Goal: Task Accomplishment & Management: Complete application form

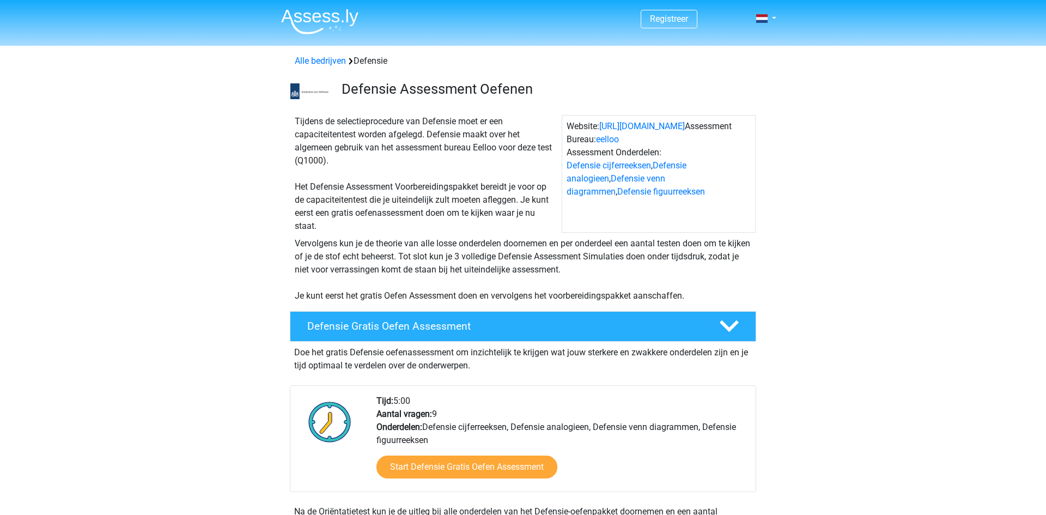
scroll to position [196, 0]
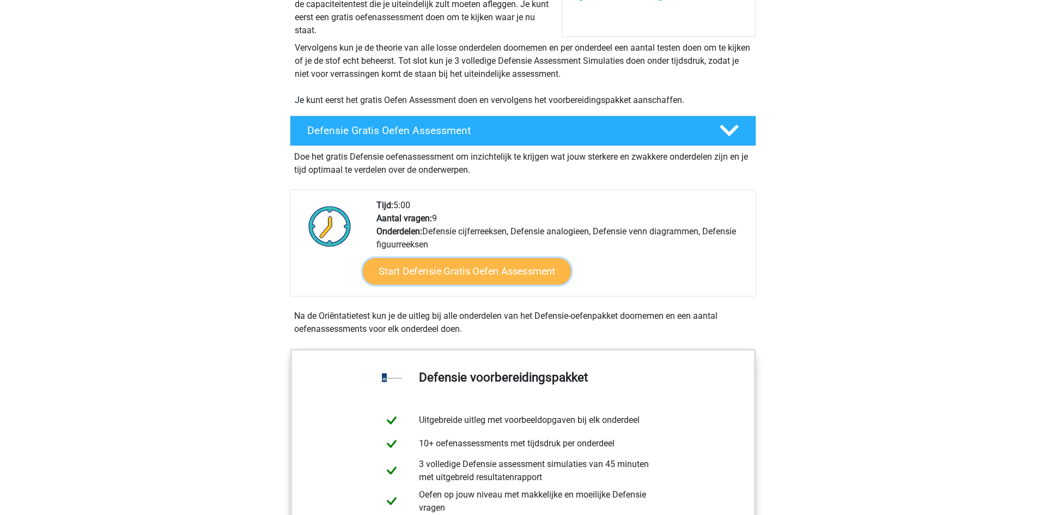
click at [465, 273] on link "Start Defensie Gratis Oefen Assessment" at bounding box center [467, 271] width 208 height 26
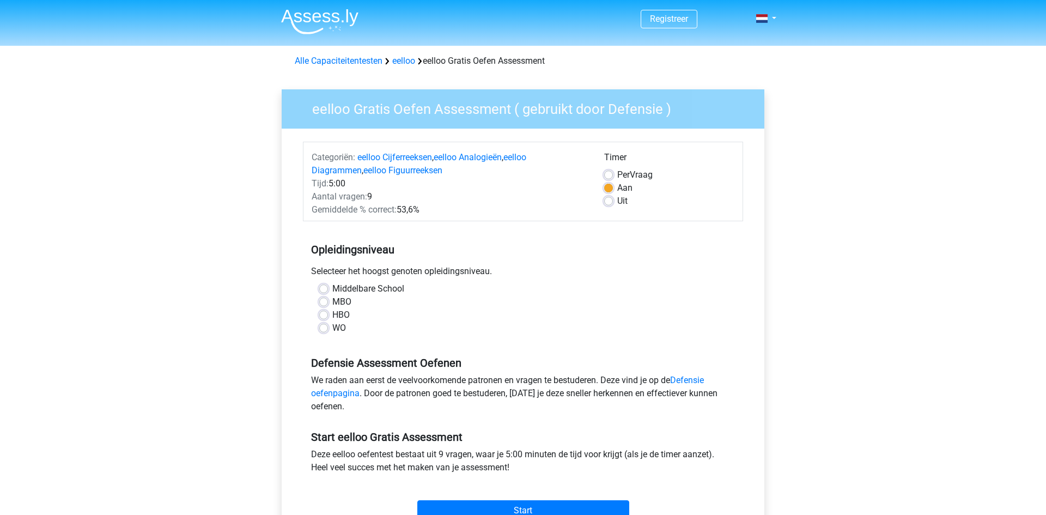
click at [324, 310] on div "HBO" at bounding box center [522, 314] width 407 height 13
click at [332, 313] on label "HBO" at bounding box center [340, 314] width 17 height 13
click at [326, 313] on input "HBO" at bounding box center [323, 313] width 9 height 11
radio input "true"
click at [617, 198] on label "Uit" at bounding box center [622, 200] width 10 height 13
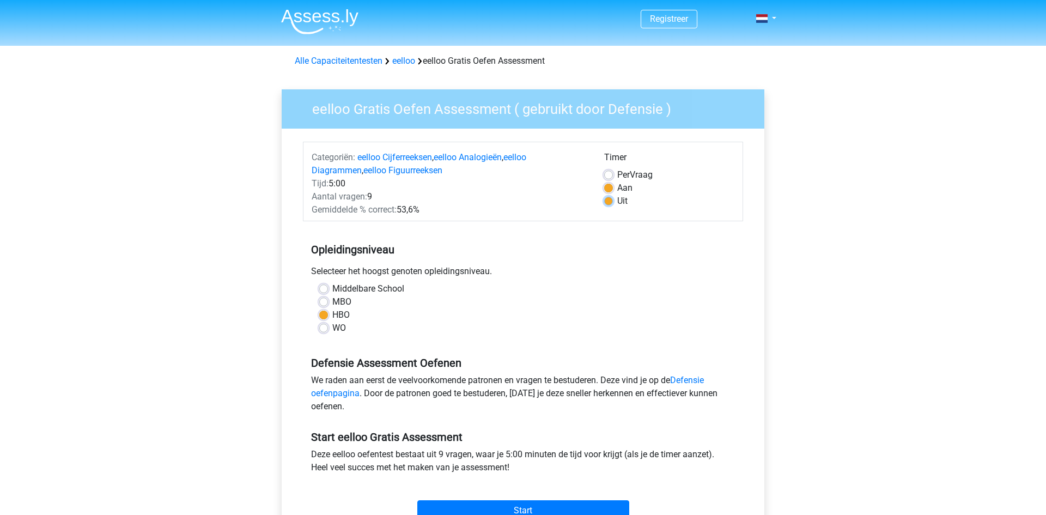
click at [610, 198] on input "Uit" at bounding box center [608, 199] width 9 height 11
radio input "true"
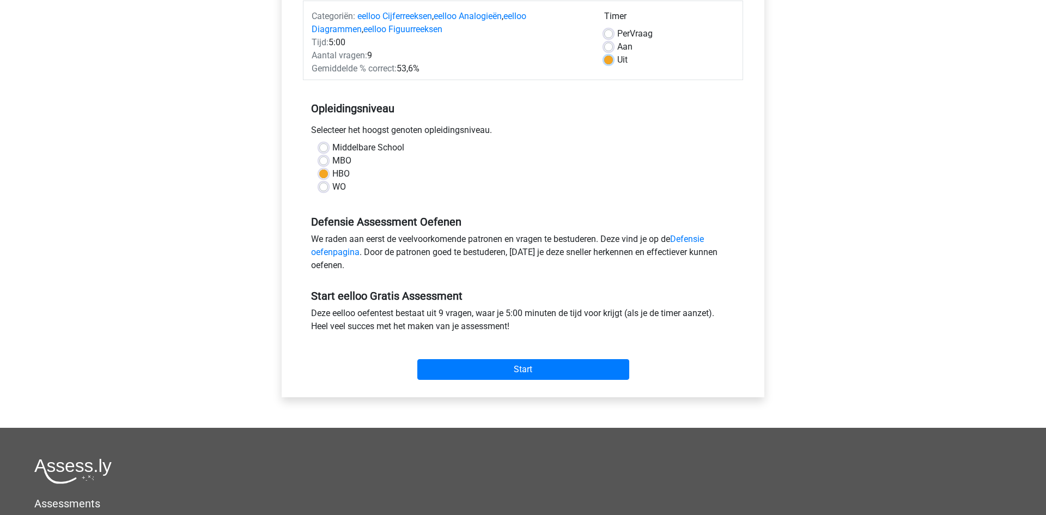
scroll to position [160, 0]
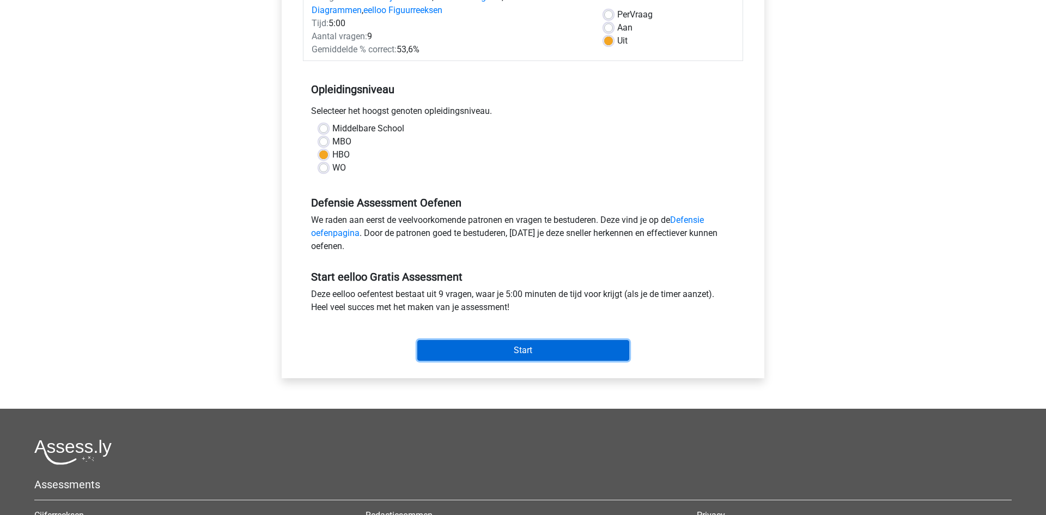
click at [559, 340] on input "Start" at bounding box center [523, 350] width 212 height 21
click at [534, 351] on input "Start" at bounding box center [523, 350] width 212 height 21
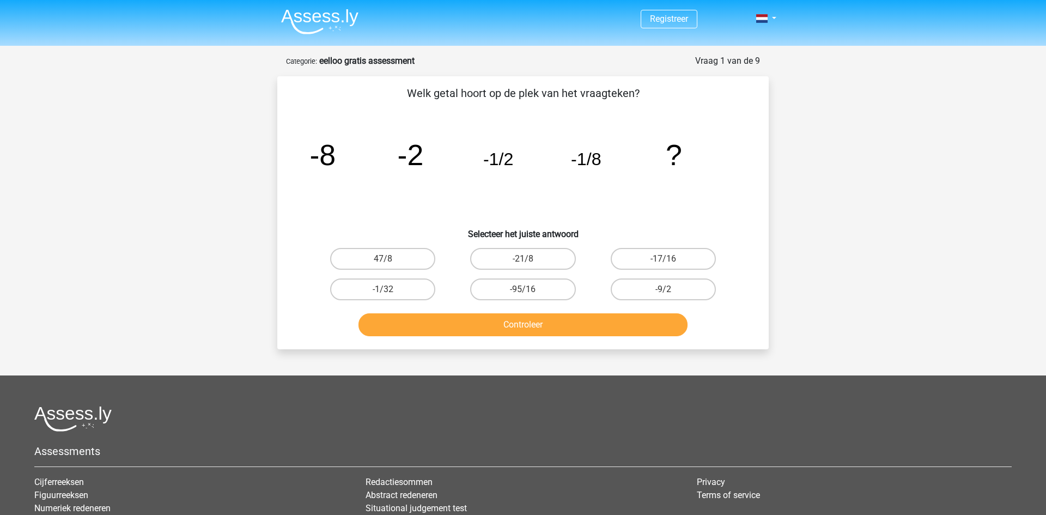
click at [527, 262] on input "-21/8" at bounding box center [526, 262] width 7 height 7
radio input "true"
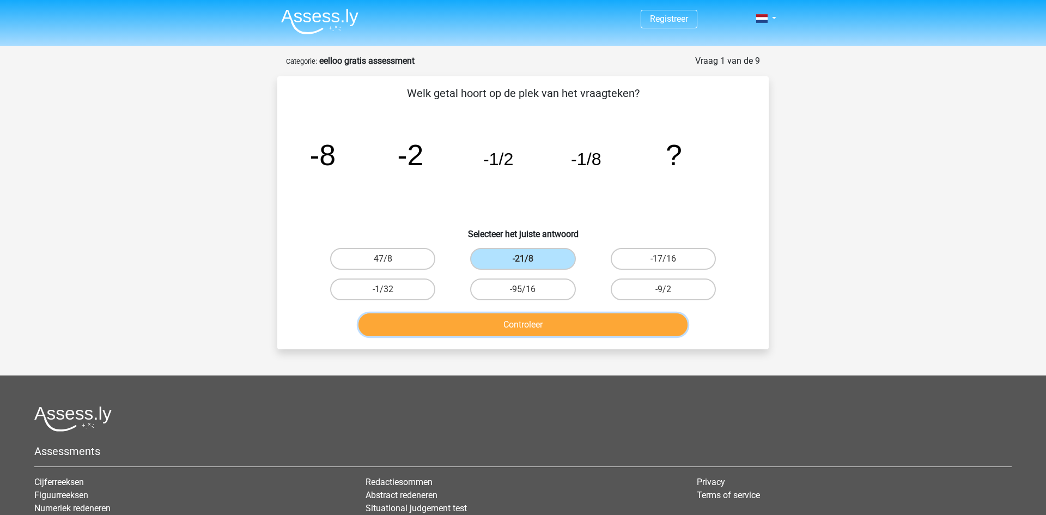
click at [571, 322] on button "Controleer" at bounding box center [523, 324] width 330 height 23
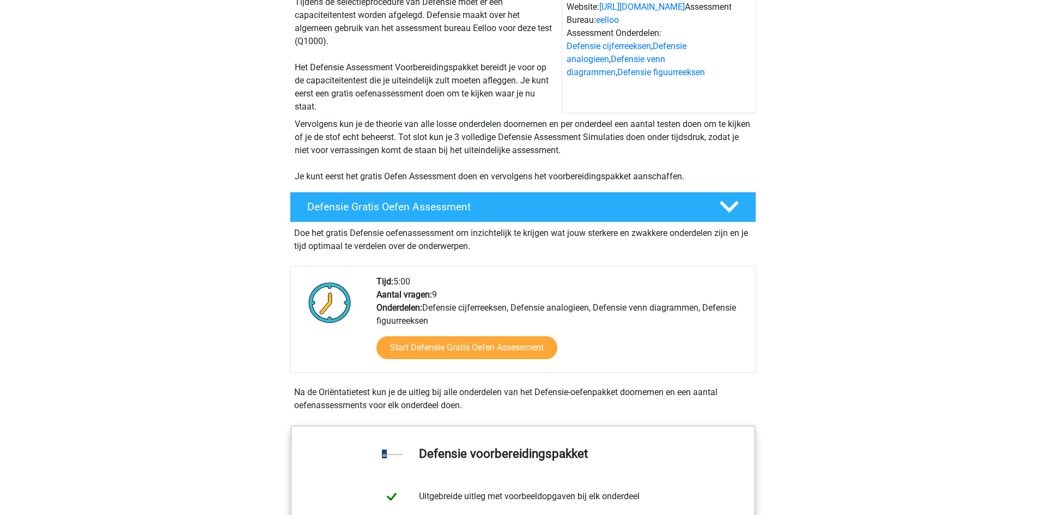
scroll to position [124, 0]
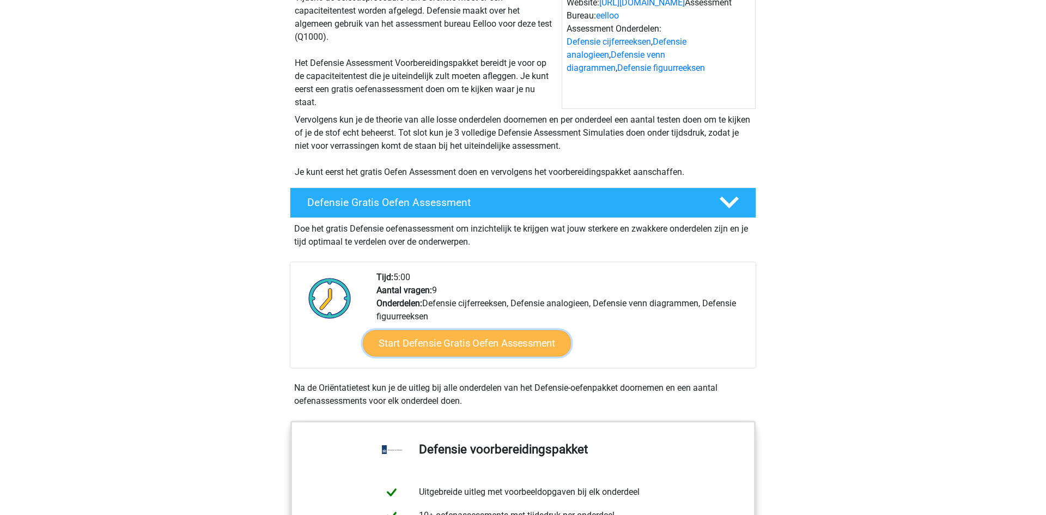
click at [544, 335] on link "Start Defensie Gratis Oefen Assessment" at bounding box center [467, 343] width 208 height 26
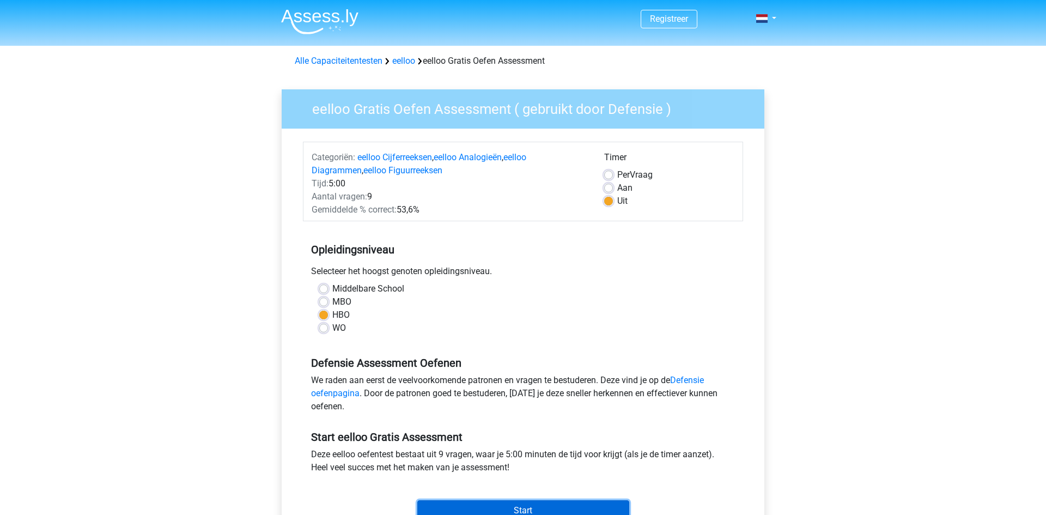
click at [535, 501] on input "Start" at bounding box center [523, 510] width 212 height 21
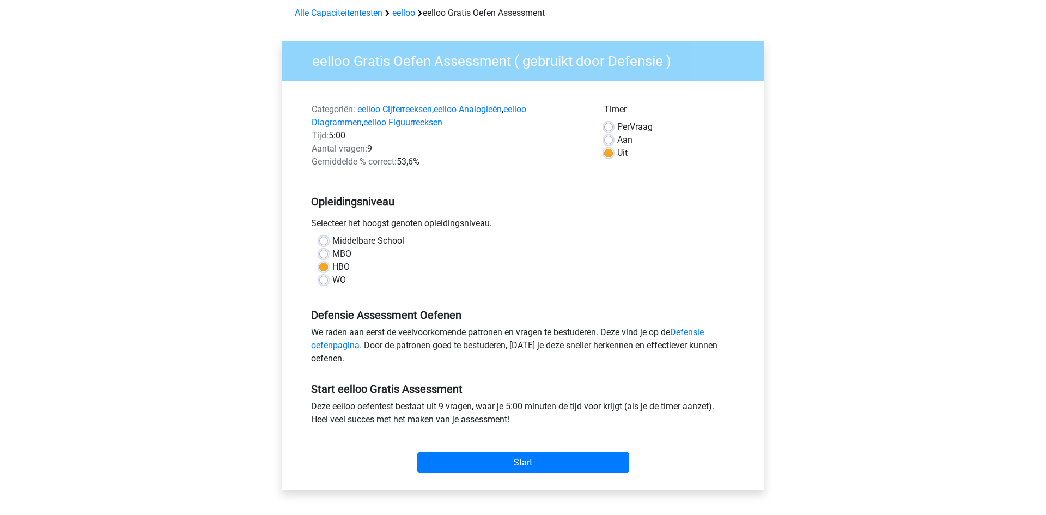
scroll to position [48, 0]
click at [553, 468] on input "Start" at bounding box center [523, 462] width 212 height 21
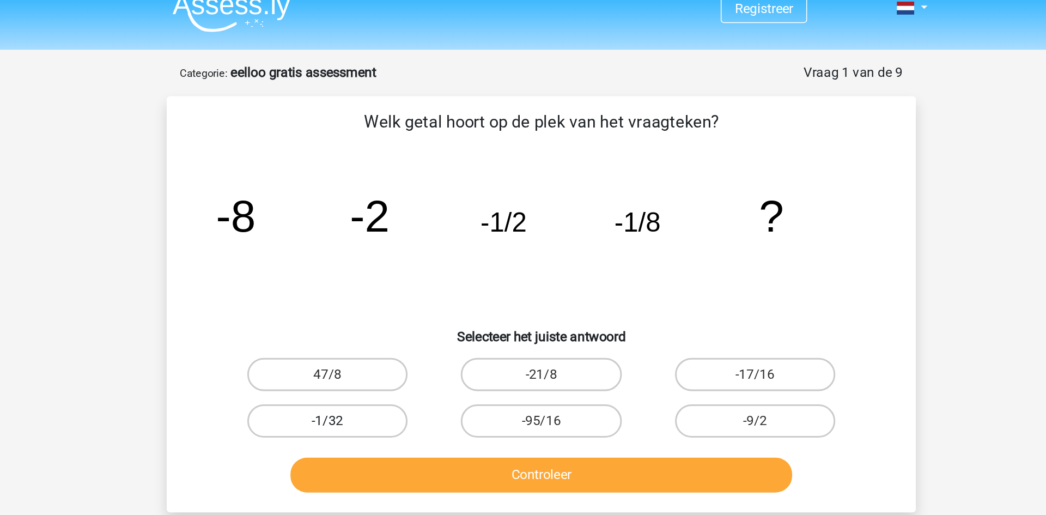
click at [409, 285] on label "-1/32" at bounding box center [382, 289] width 105 height 22
click at [390, 289] on input "-1/32" at bounding box center [386, 292] width 7 height 7
radio input "true"
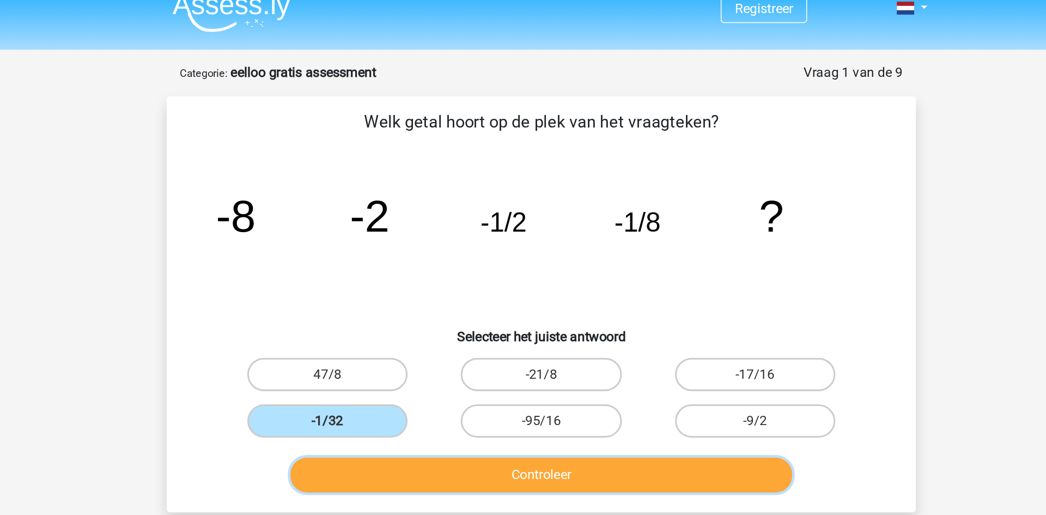
click at [510, 325] on button "Controleer" at bounding box center [523, 324] width 330 height 23
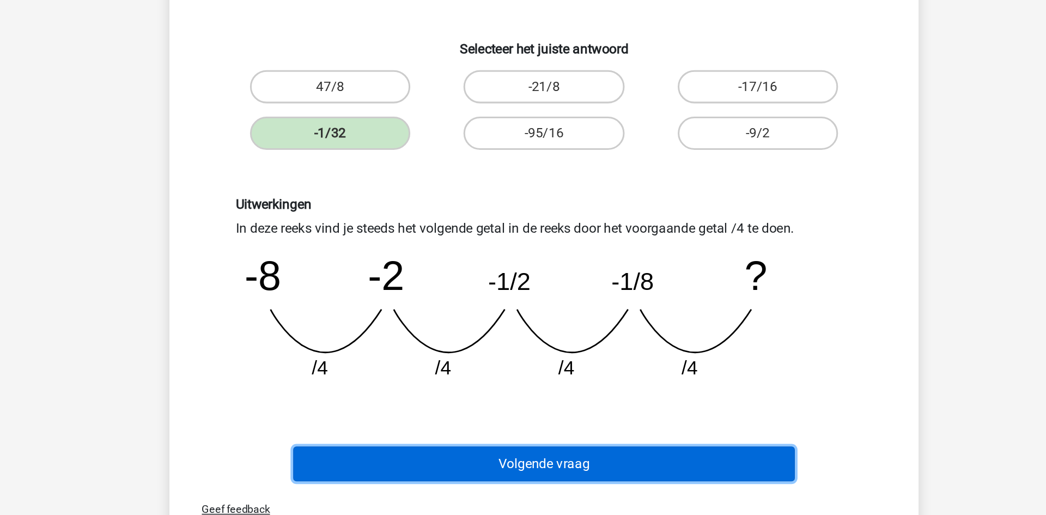
click at [532, 485] on button "Volgende vraag" at bounding box center [523, 481] width 330 height 23
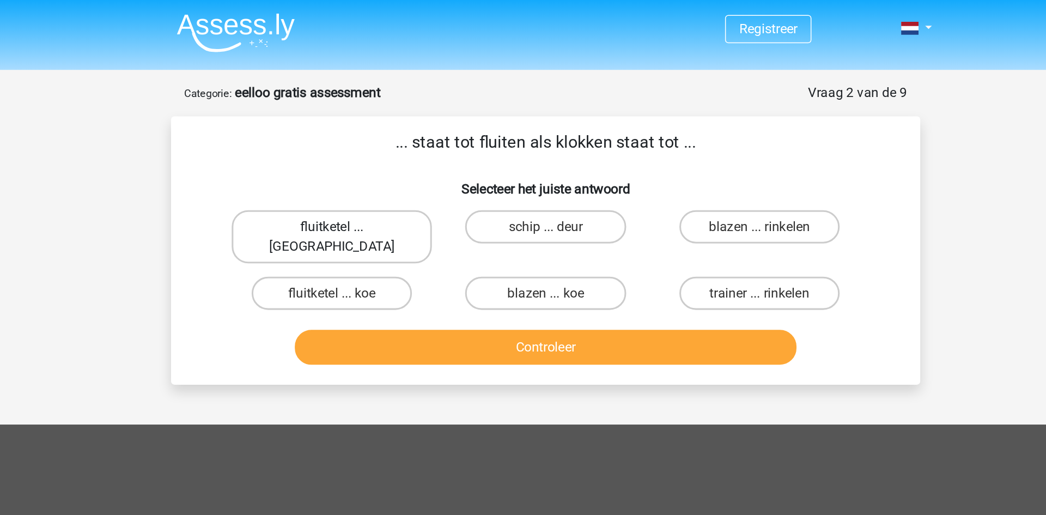
click at [403, 148] on label "fluitketel ... [PERSON_NAME]" at bounding box center [382, 155] width 131 height 35
click at [390, 149] on input "fluitketel ... [PERSON_NAME]" at bounding box center [386, 152] width 7 height 7
radio input "true"
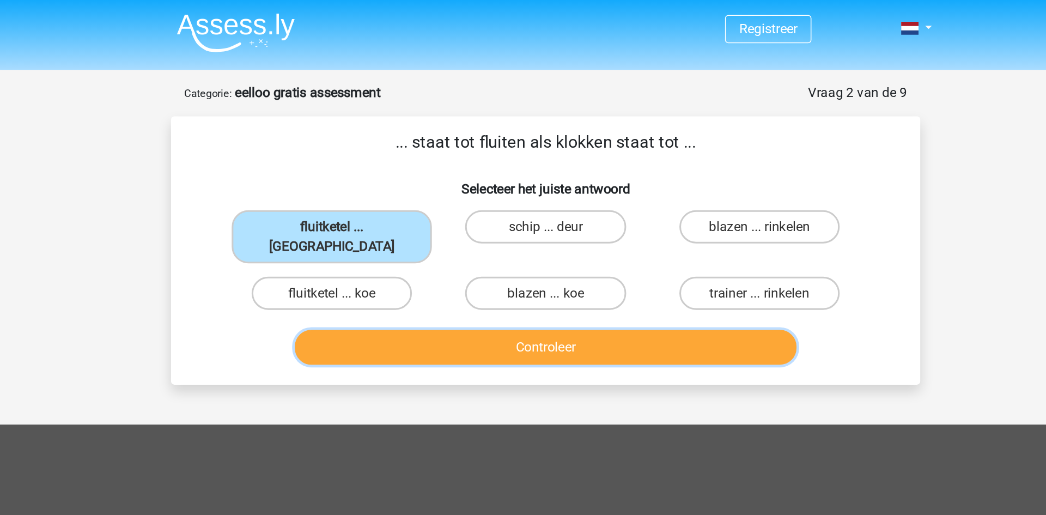
click at [513, 216] on button "Controleer" at bounding box center [523, 227] width 330 height 23
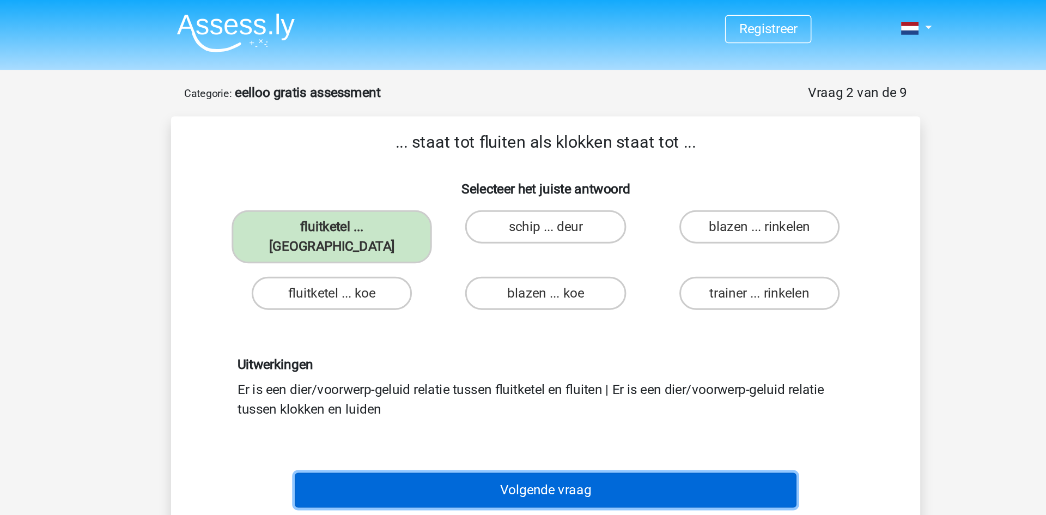
click at [541, 312] on button "Volgende vraag" at bounding box center [523, 321] width 330 height 23
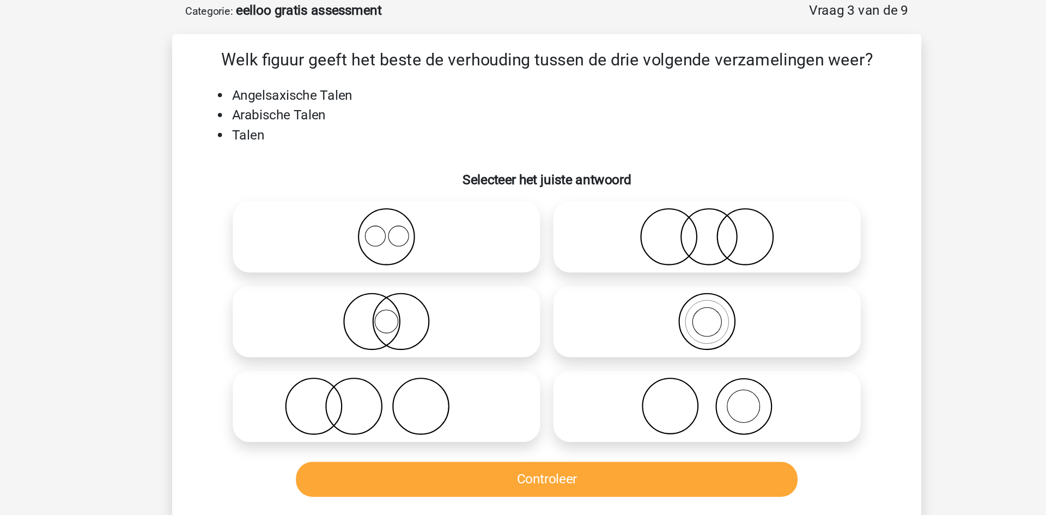
click at [420, 212] on icon at bounding box center [417, 209] width 193 height 38
click at [420, 204] on input "radio" at bounding box center [421, 200] width 7 height 7
radio input "true"
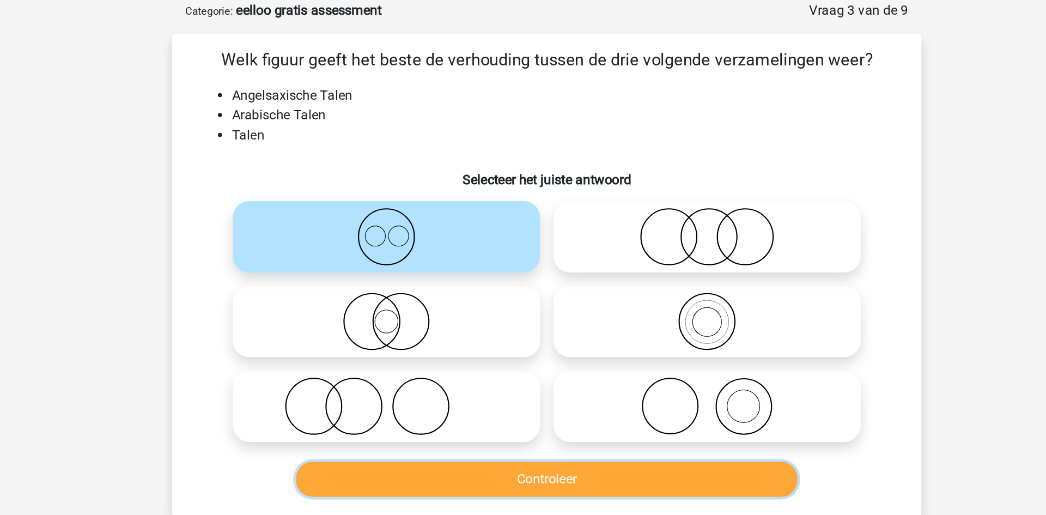
click at [541, 364] on button "Controleer" at bounding box center [523, 368] width 330 height 23
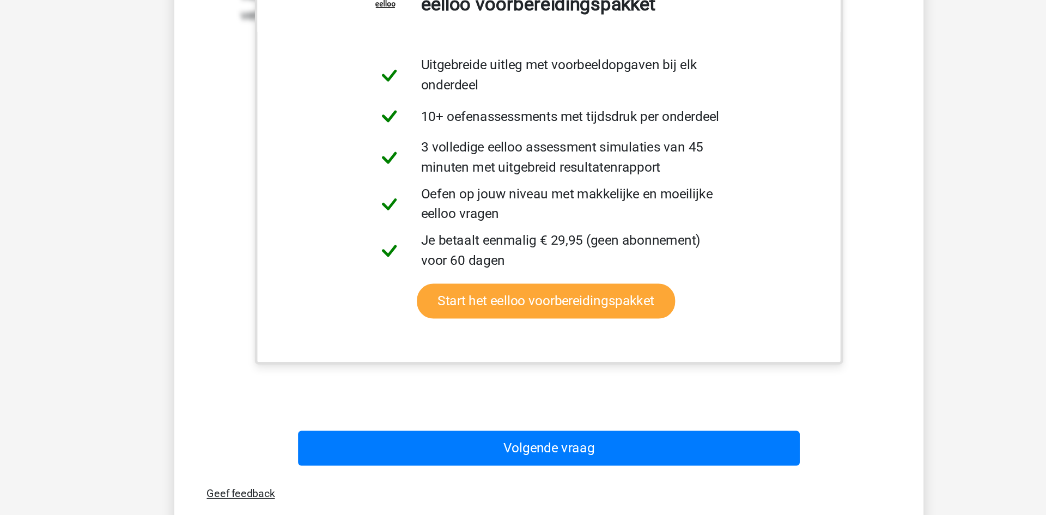
scroll to position [316, 0]
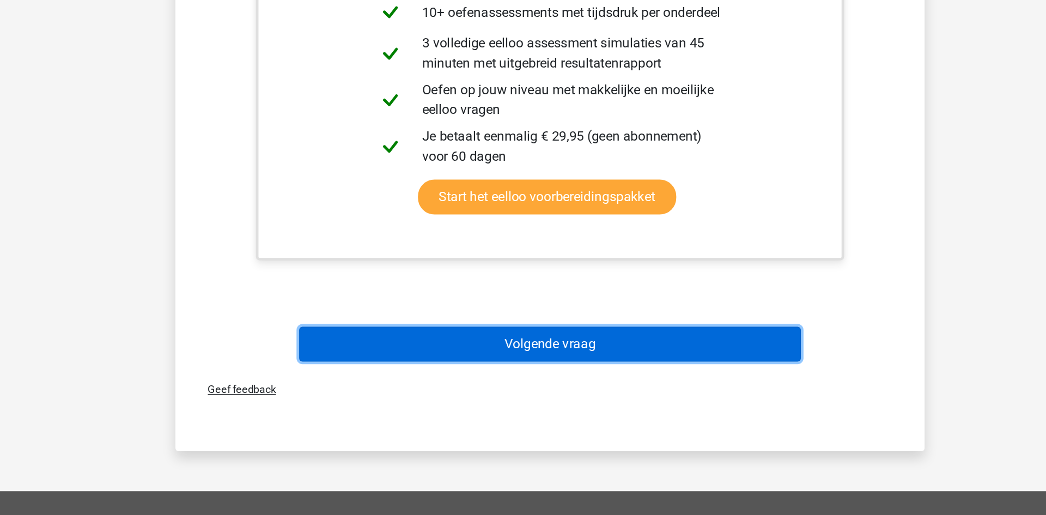
click at [535, 400] on button "Volgende vraag" at bounding box center [523, 402] width 330 height 23
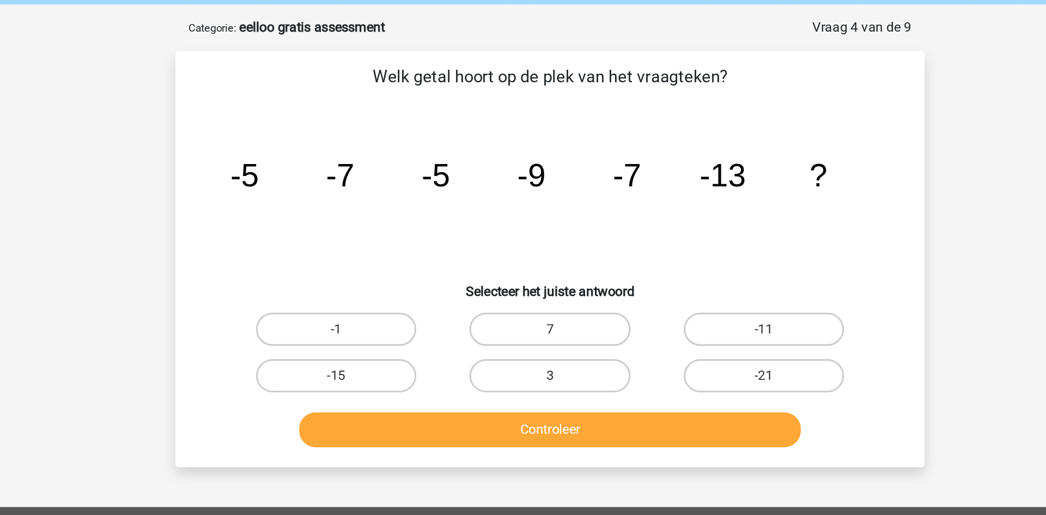
scroll to position [42, 0]
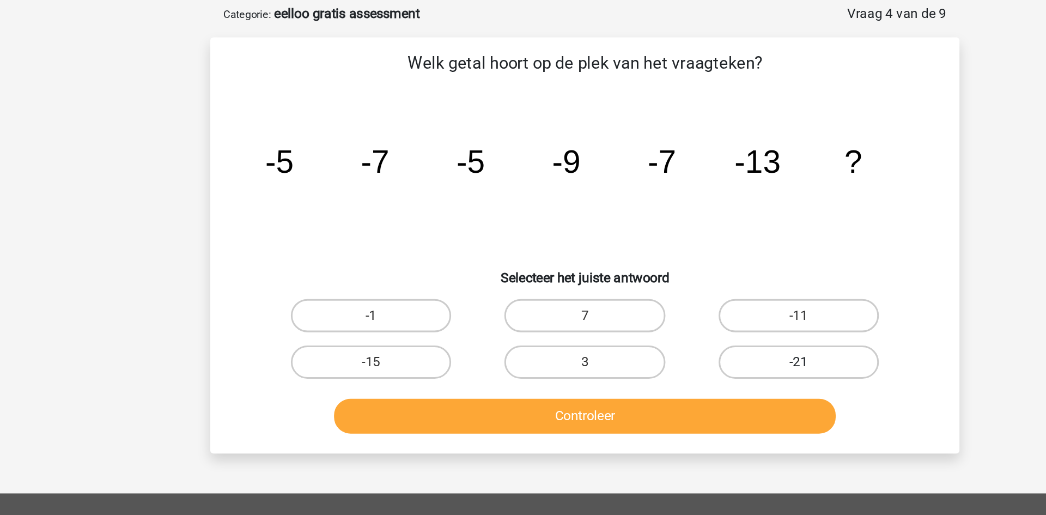
click at [660, 245] on label "-21" at bounding box center [663, 247] width 105 height 22
click at [663, 247] on input "-21" at bounding box center [666, 250] width 7 height 7
radio input "true"
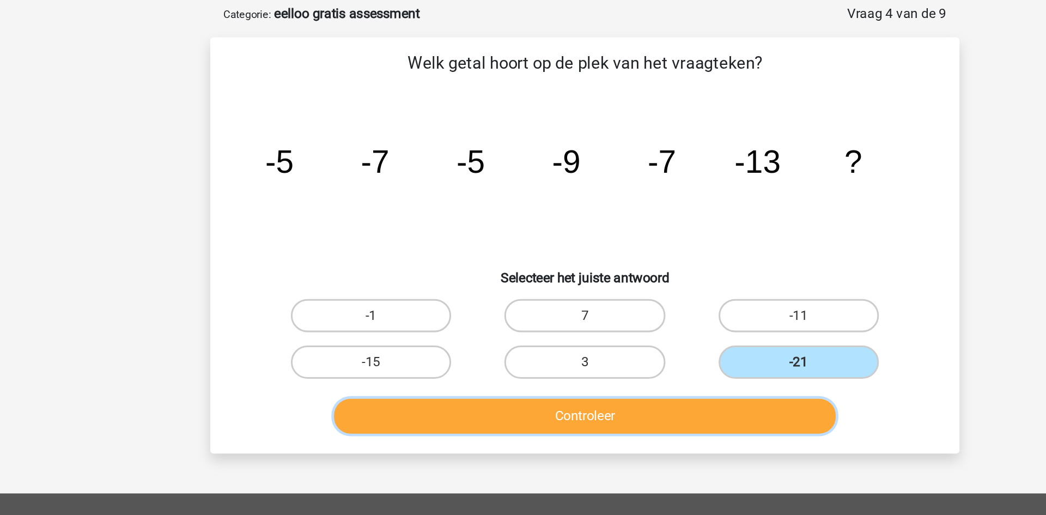
click at [610, 278] on button "Controleer" at bounding box center [523, 282] width 330 height 23
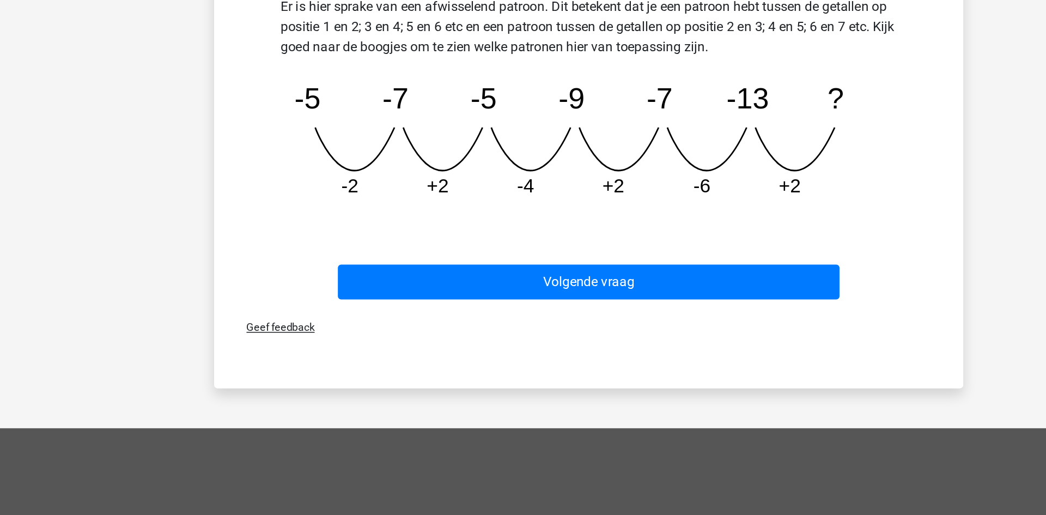
scroll to position [169, 0]
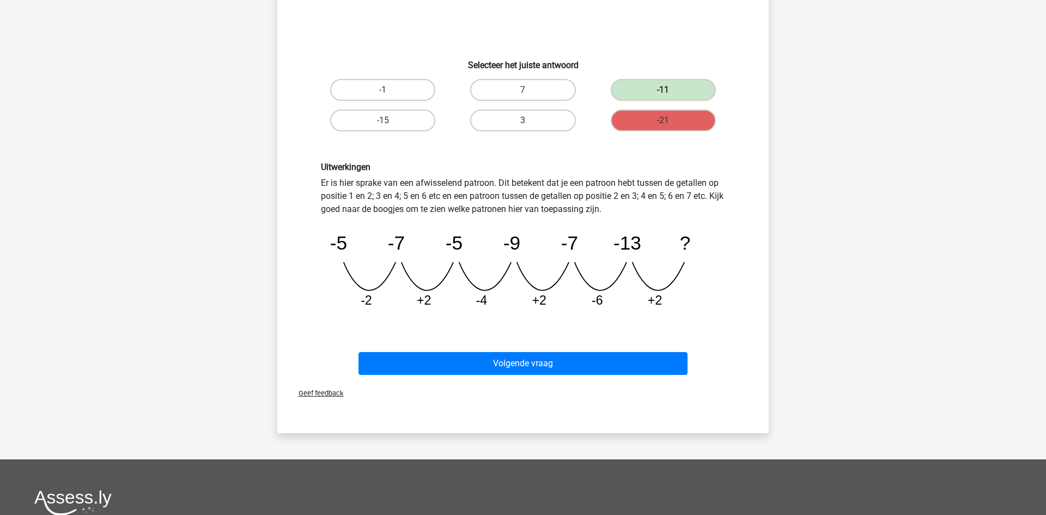
click at [603, 378] on div "Volgende vraag" at bounding box center [523, 365] width 421 height 27
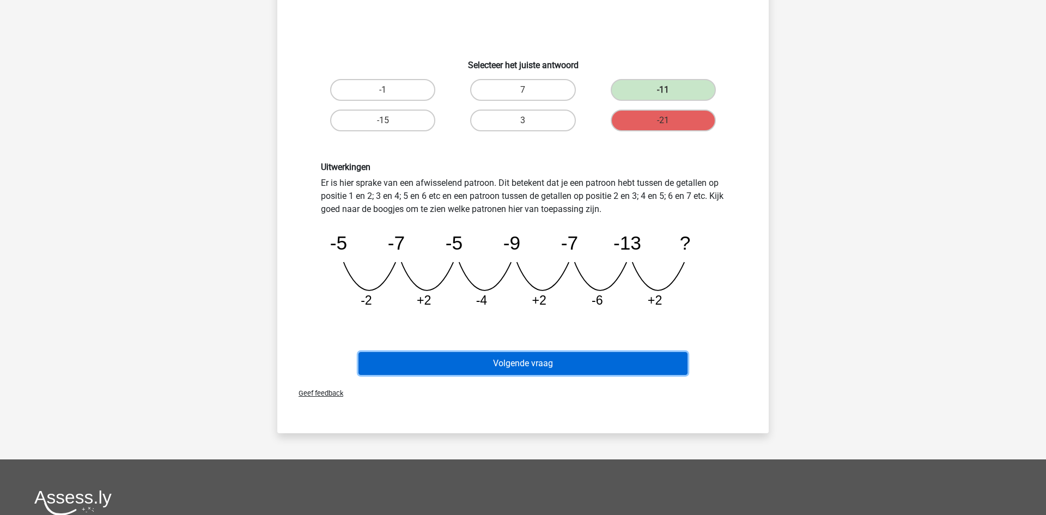
click at [591, 370] on button "Volgende vraag" at bounding box center [523, 363] width 330 height 23
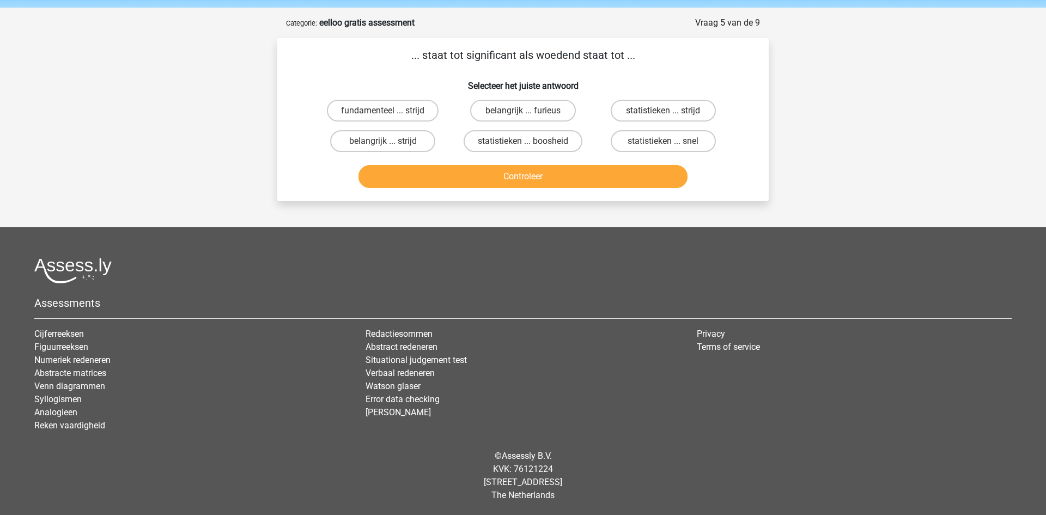
scroll to position [0, 0]
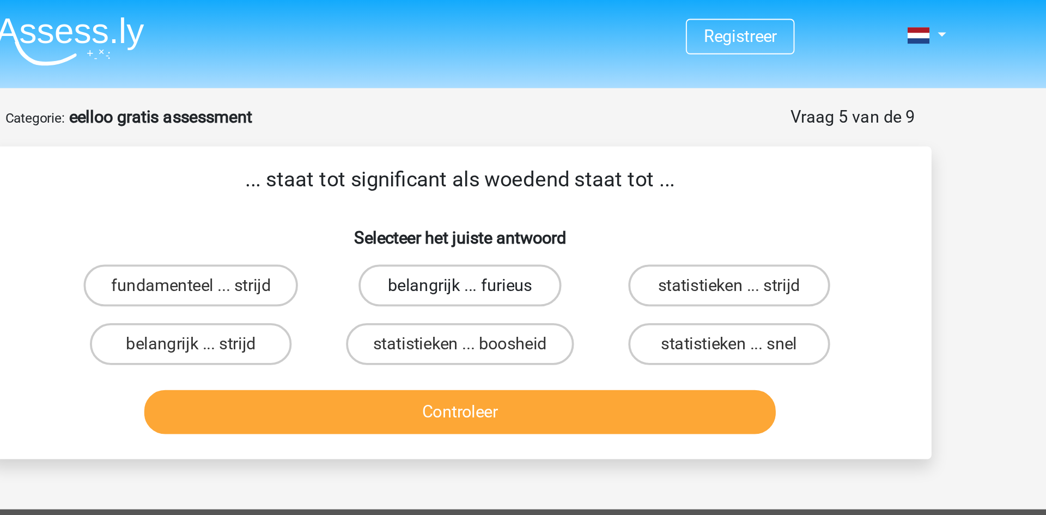
click at [520, 148] on label "belangrijk ... furieus" at bounding box center [522, 149] width 105 height 22
click at [523, 149] on input "belangrijk ... furieus" at bounding box center [526, 152] width 7 height 7
radio input "true"
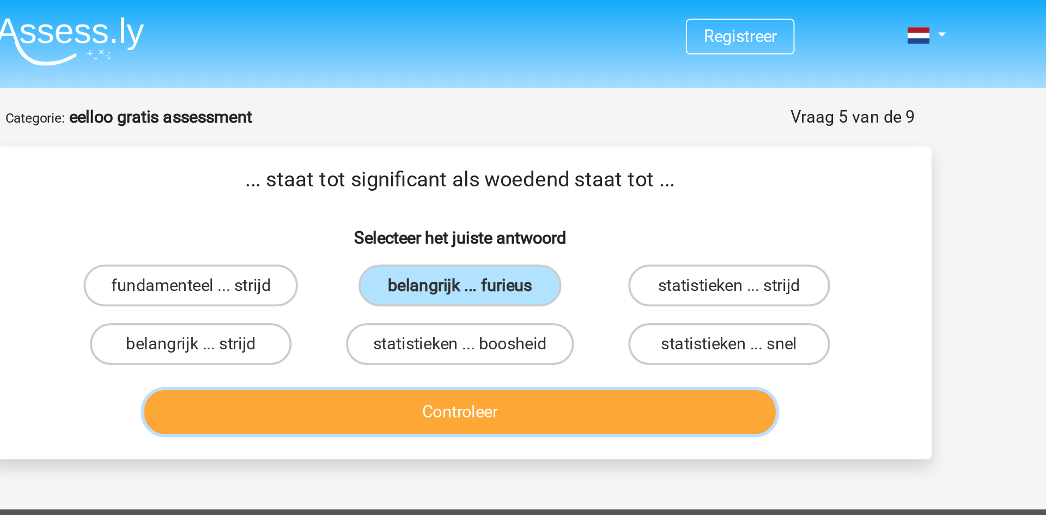
click at [535, 219] on button "Controleer" at bounding box center [523, 214] width 330 height 23
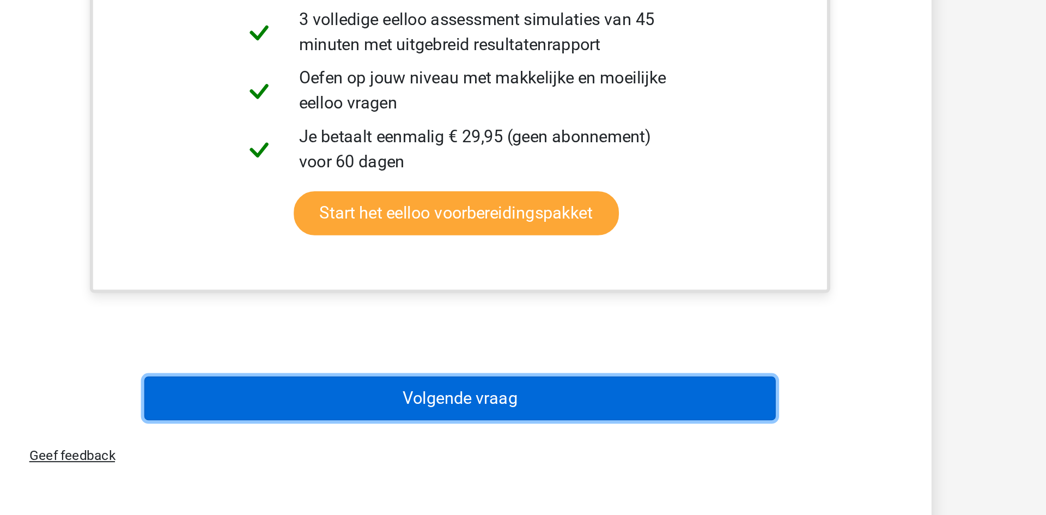
click at [520, 459] on button "Volgende vraag" at bounding box center [523, 453] width 330 height 23
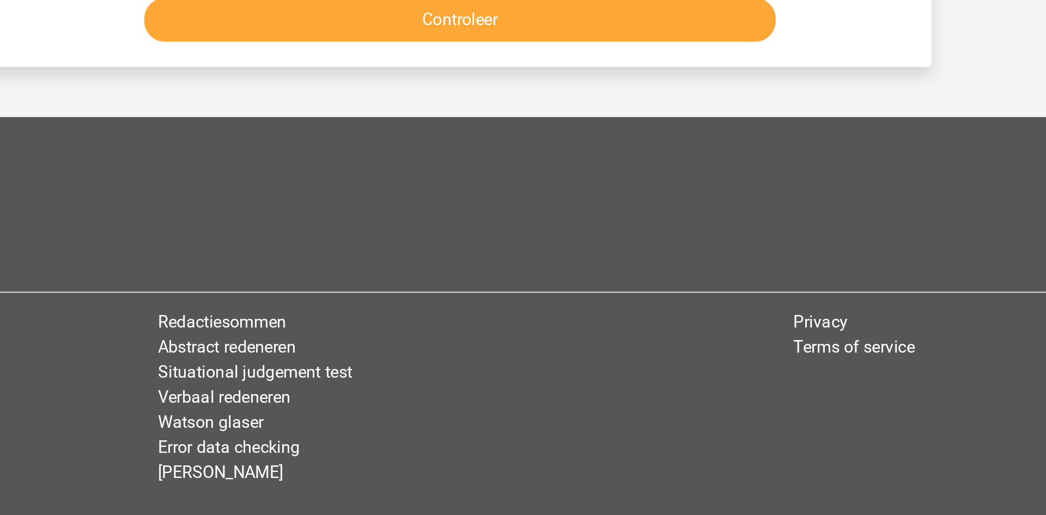
scroll to position [54, 0]
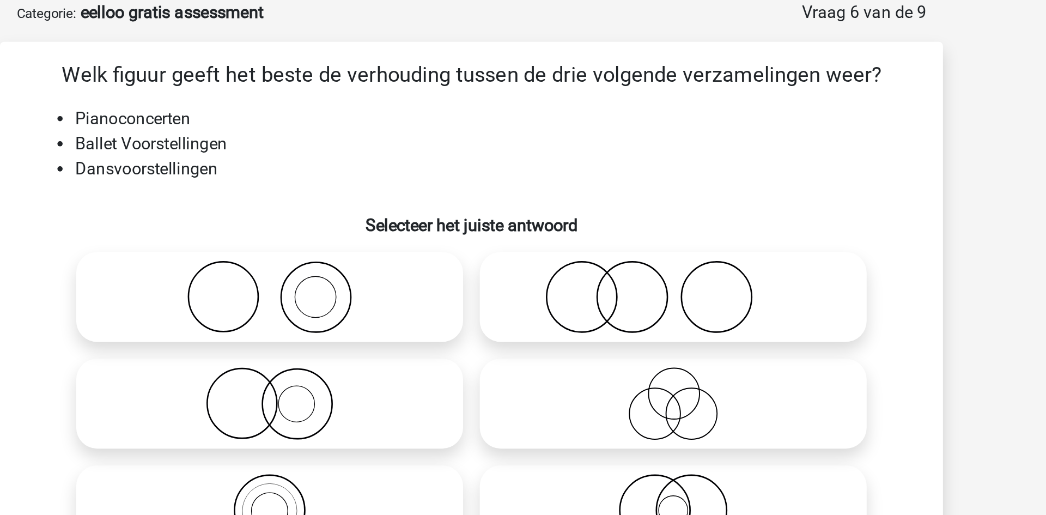
click at [406, 159] on icon at bounding box center [417, 155] width 193 height 38
click at [418, 149] on input "radio" at bounding box center [421, 145] width 7 height 7
radio input "true"
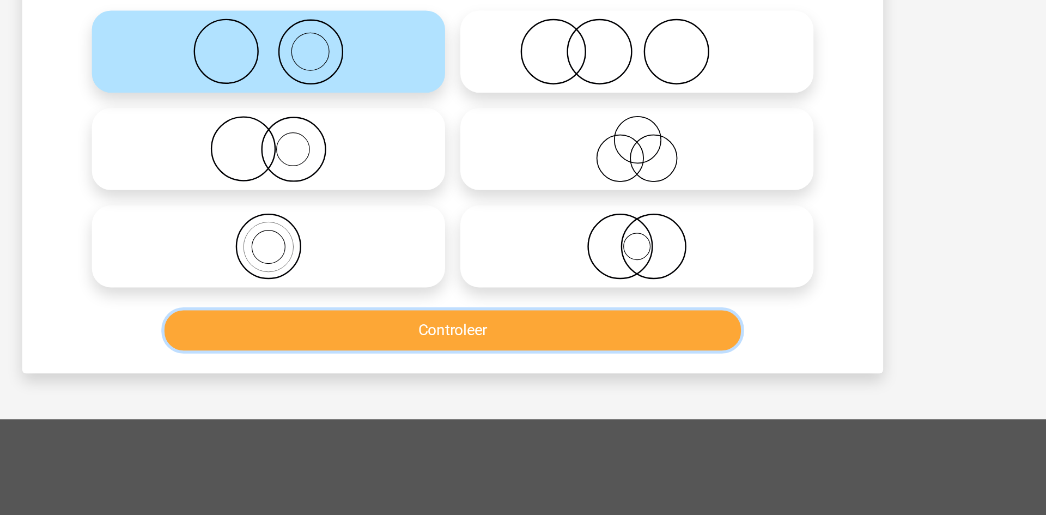
click at [482, 307] on button "Controleer" at bounding box center [523, 313] width 330 height 23
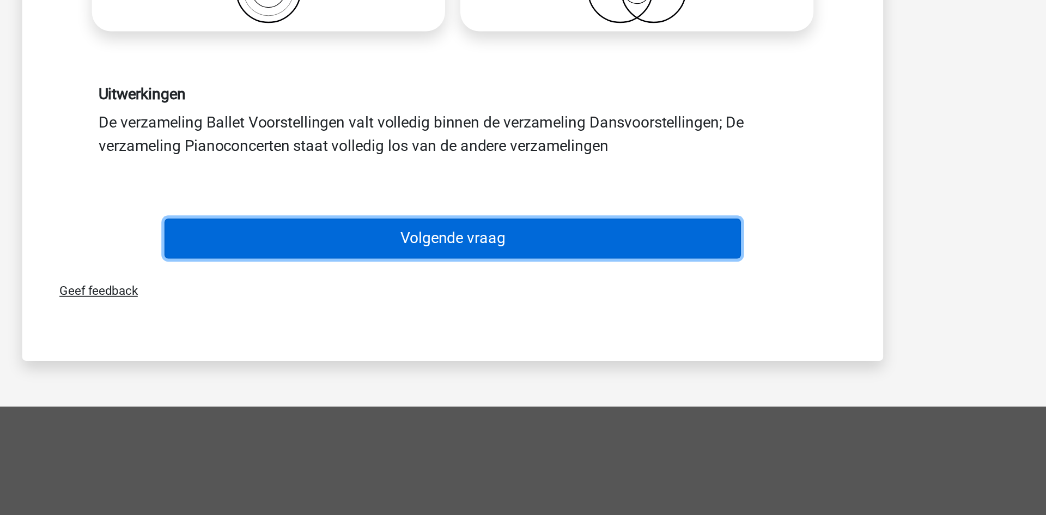
click at [547, 368] on button "Volgende vraag" at bounding box center [523, 356] width 330 height 23
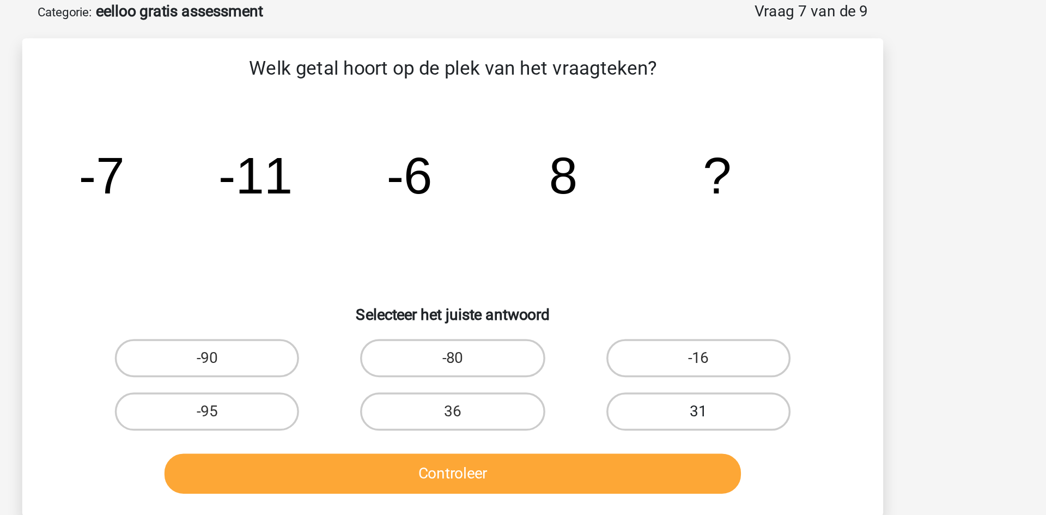
click at [688, 235] on label "31" at bounding box center [663, 235] width 105 height 22
click at [670, 235] on input "31" at bounding box center [666, 238] width 7 height 7
radio input "true"
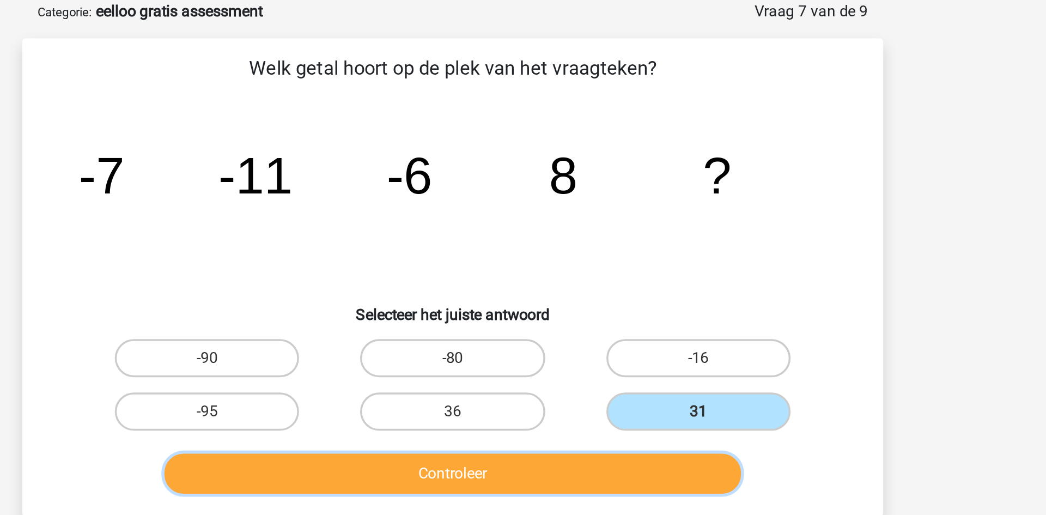
click at [607, 271] on button "Controleer" at bounding box center [523, 270] width 330 height 23
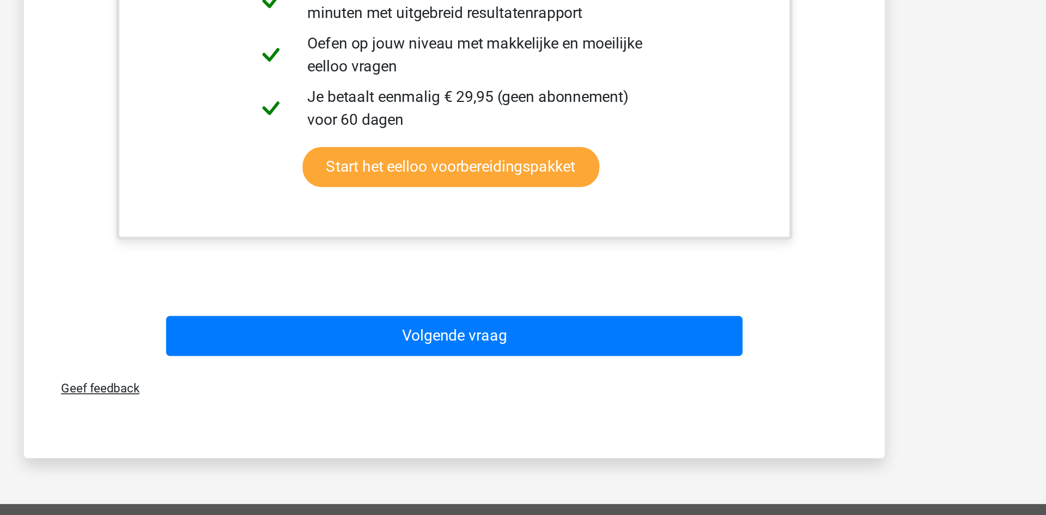
scroll to position [275, 0]
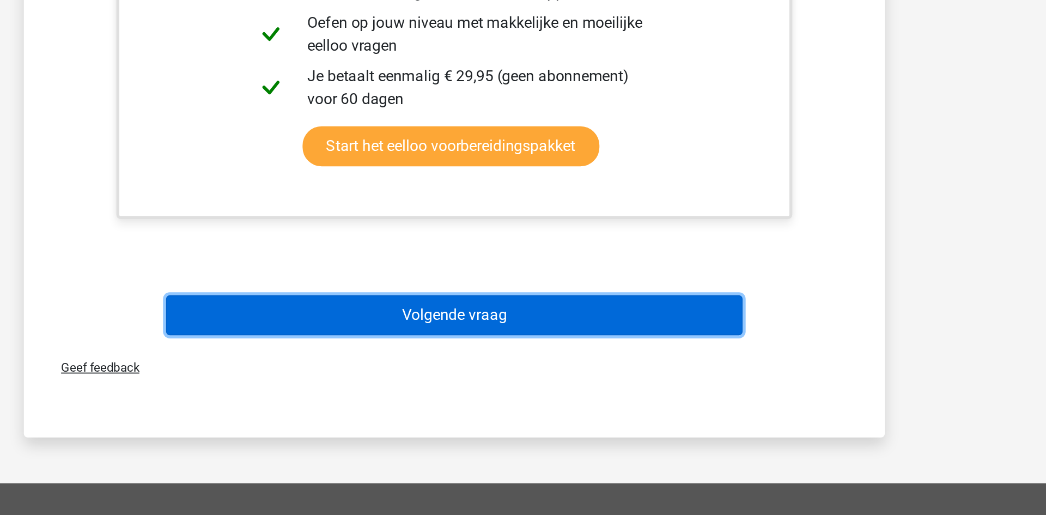
click at [542, 403] on button "Volgende vraag" at bounding box center [523, 400] width 330 height 23
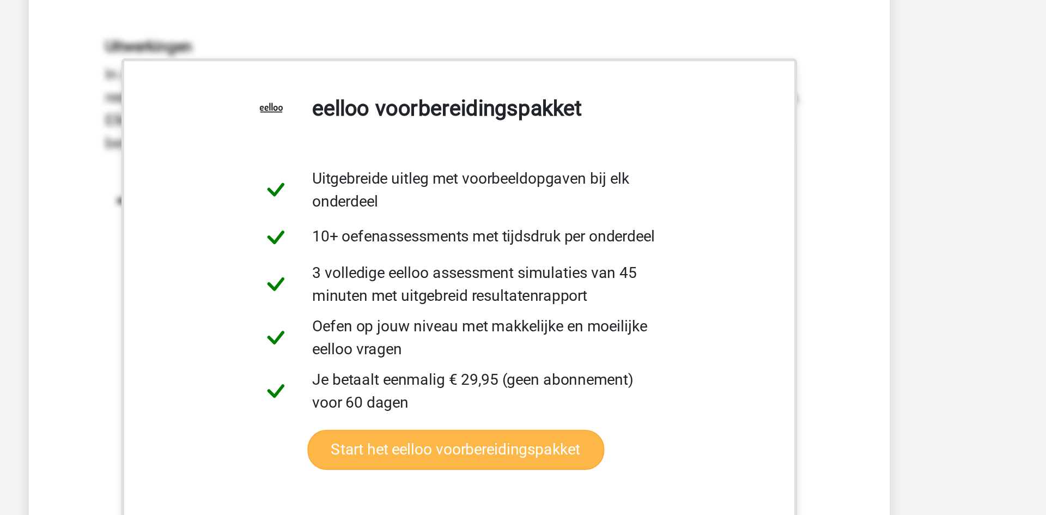
scroll to position [181, 0]
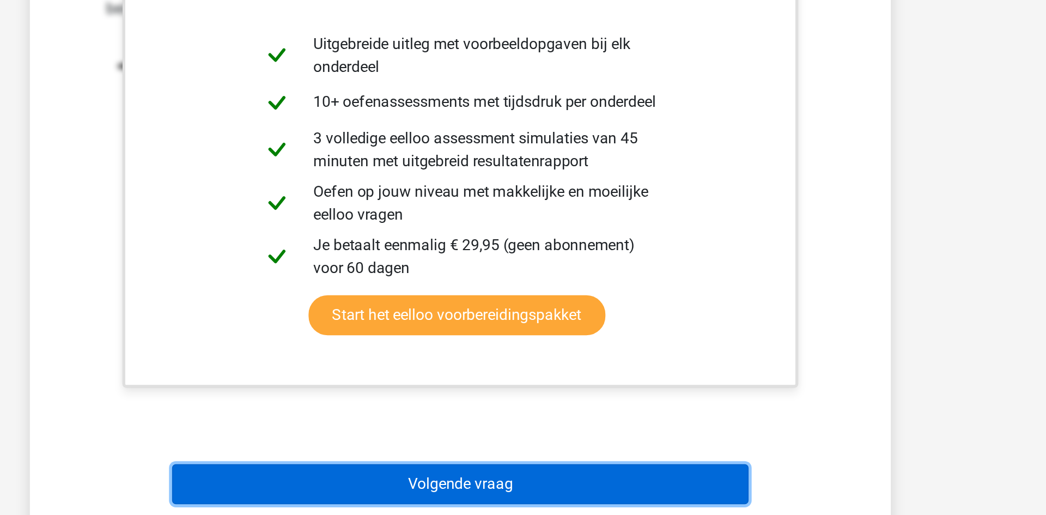
click at [544, 489] on button "Volgende vraag" at bounding box center [523, 494] width 330 height 23
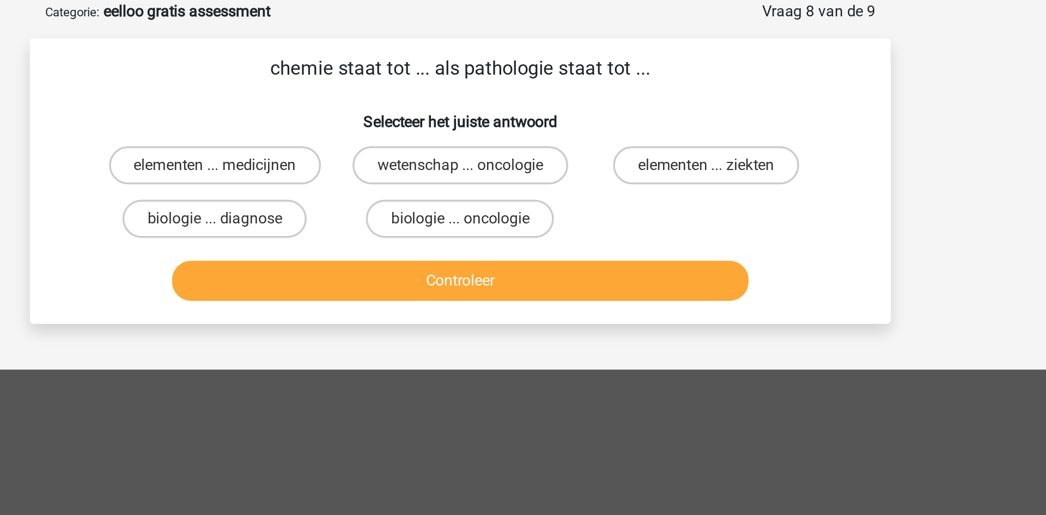
scroll to position [0, 0]
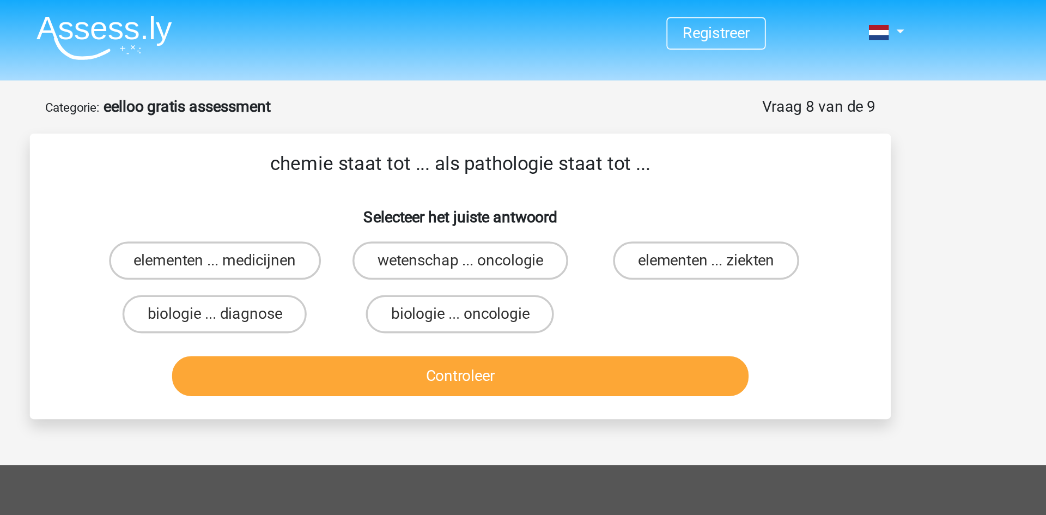
click at [666, 150] on input "elementen ... ziekten" at bounding box center [666, 152] width 7 height 7
radio input "true"
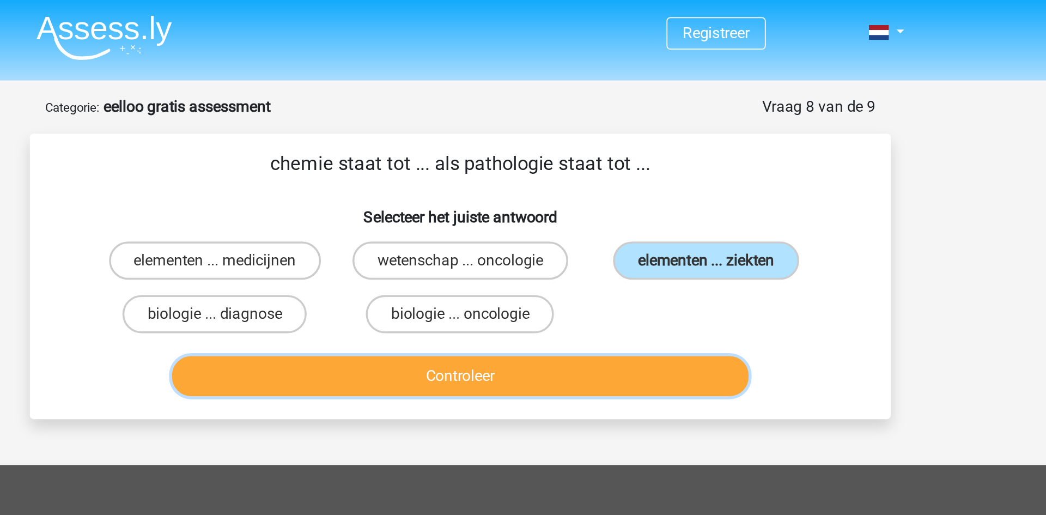
click at [584, 210] on button "Controleer" at bounding box center [523, 214] width 330 height 23
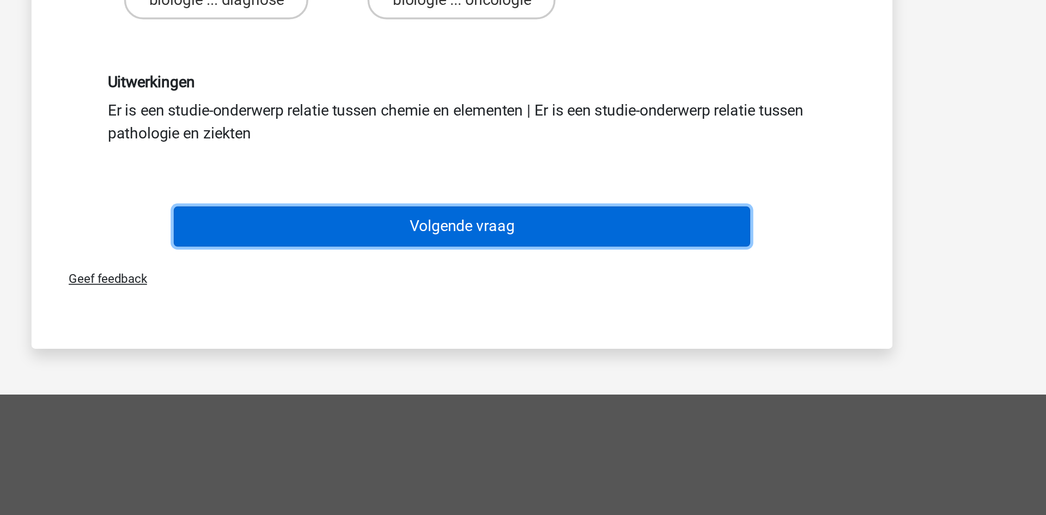
click at [532, 301] on button "Volgende vraag" at bounding box center [523, 308] width 330 height 23
